Goal: Entertainment & Leisure: Consume media (video, audio)

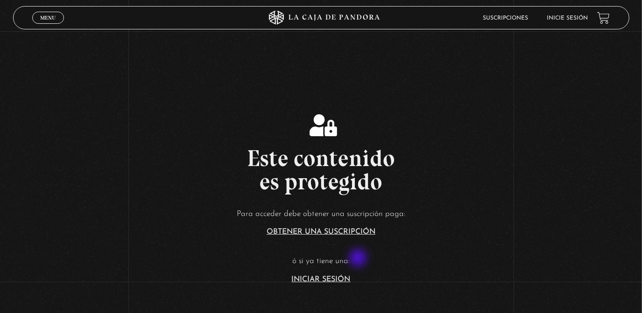
scroll to position [127, 0]
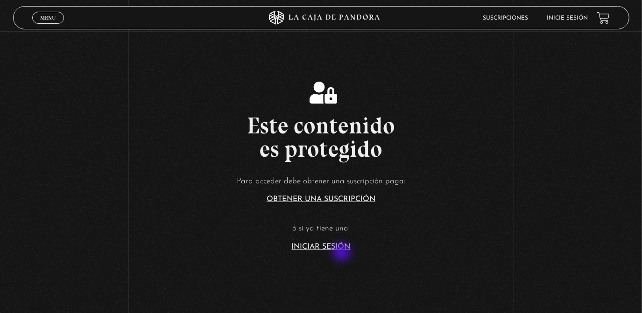
click at [341, 246] on link "Iniciar Sesión" at bounding box center [321, 246] width 59 height 7
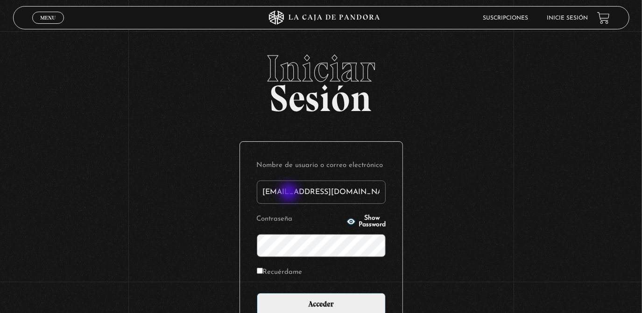
type input "[EMAIL_ADDRESS][DOMAIN_NAME]"
click at [257, 293] on input "Acceder" at bounding box center [321, 304] width 129 height 23
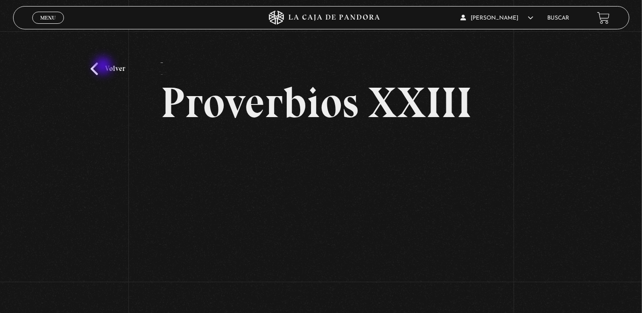
click at [104, 67] on link "Volver" at bounding box center [108, 69] width 35 height 13
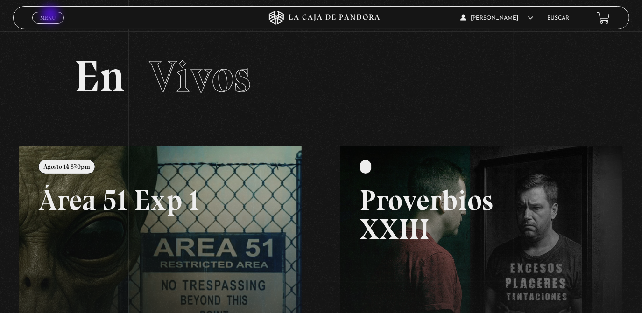
click at [51, 15] on span "Menu" at bounding box center [47, 18] width 15 height 6
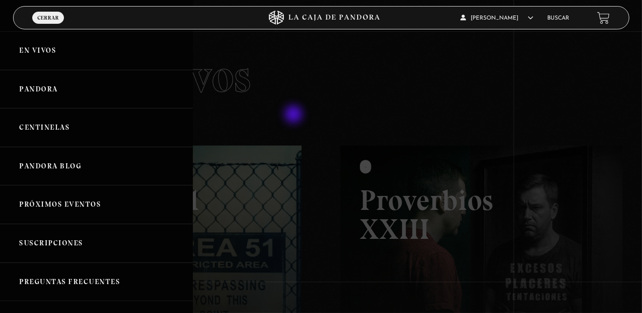
click at [362, 79] on div at bounding box center [321, 156] width 642 height 313
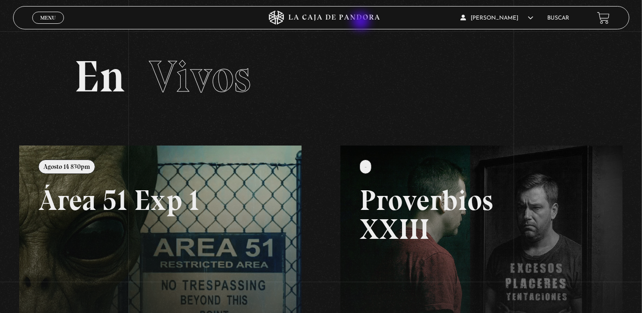
click at [361, 18] on icon at bounding box center [334, 18] width 91 height 6
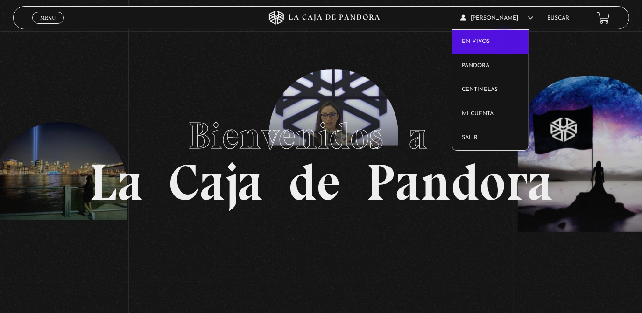
click at [505, 42] on link "En vivos" at bounding box center [491, 42] width 76 height 24
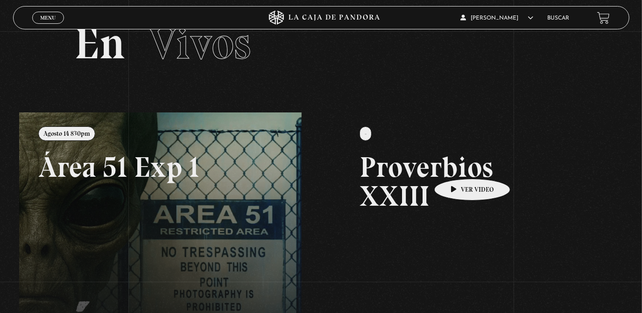
scroll to position [28, 0]
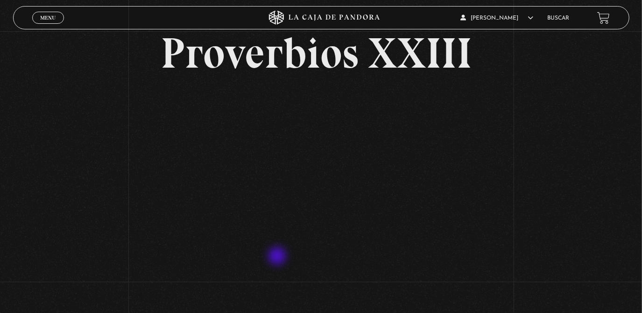
scroll to position [71, 0]
